Goal: Task Accomplishment & Management: Manage account settings

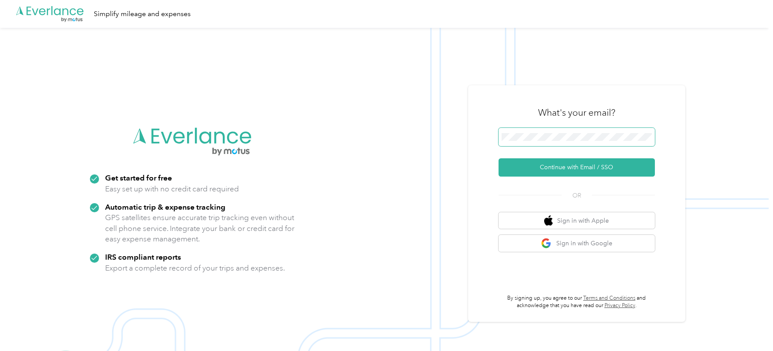
click at [510, 133] on span at bounding box center [577, 137] width 156 height 18
click at [528, 174] on button "Continue with Email / SSO" at bounding box center [577, 167] width 156 height 18
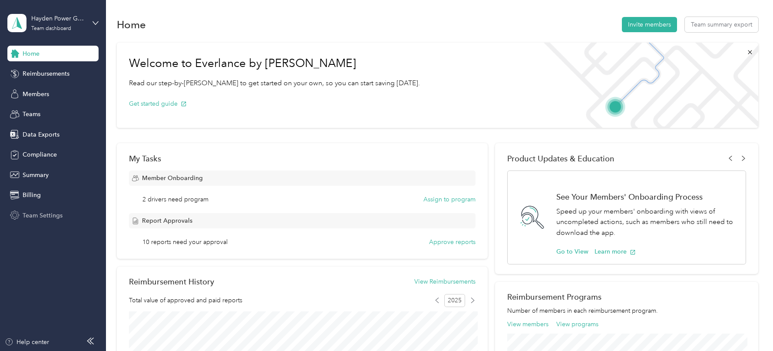
click at [45, 215] on span "Team Settings" at bounding box center [43, 215] width 40 height 9
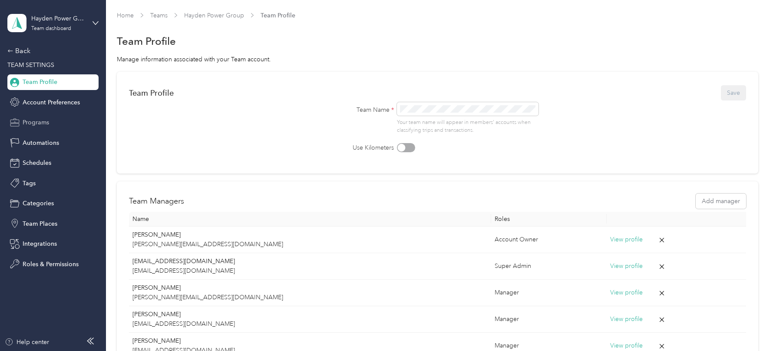
click at [38, 117] on div "Programs" at bounding box center [52, 123] width 91 height 16
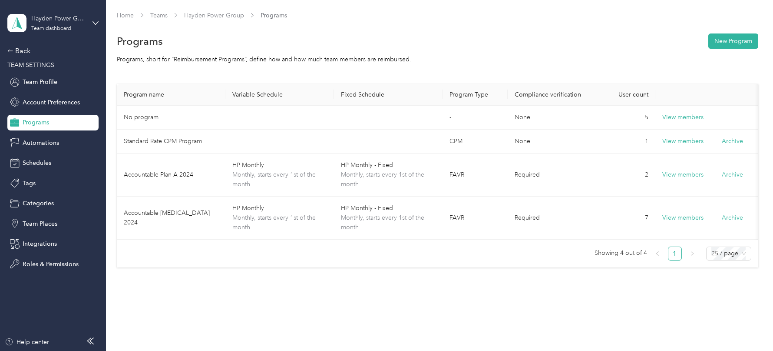
click at [66, 11] on div "Hayden Power Group Team dashboard" at bounding box center [52, 23] width 91 height 30
click at [53, 111] on div "Log out" at bounding box center [98, 110] width 171 height 15
